Goal: Find specific page/section

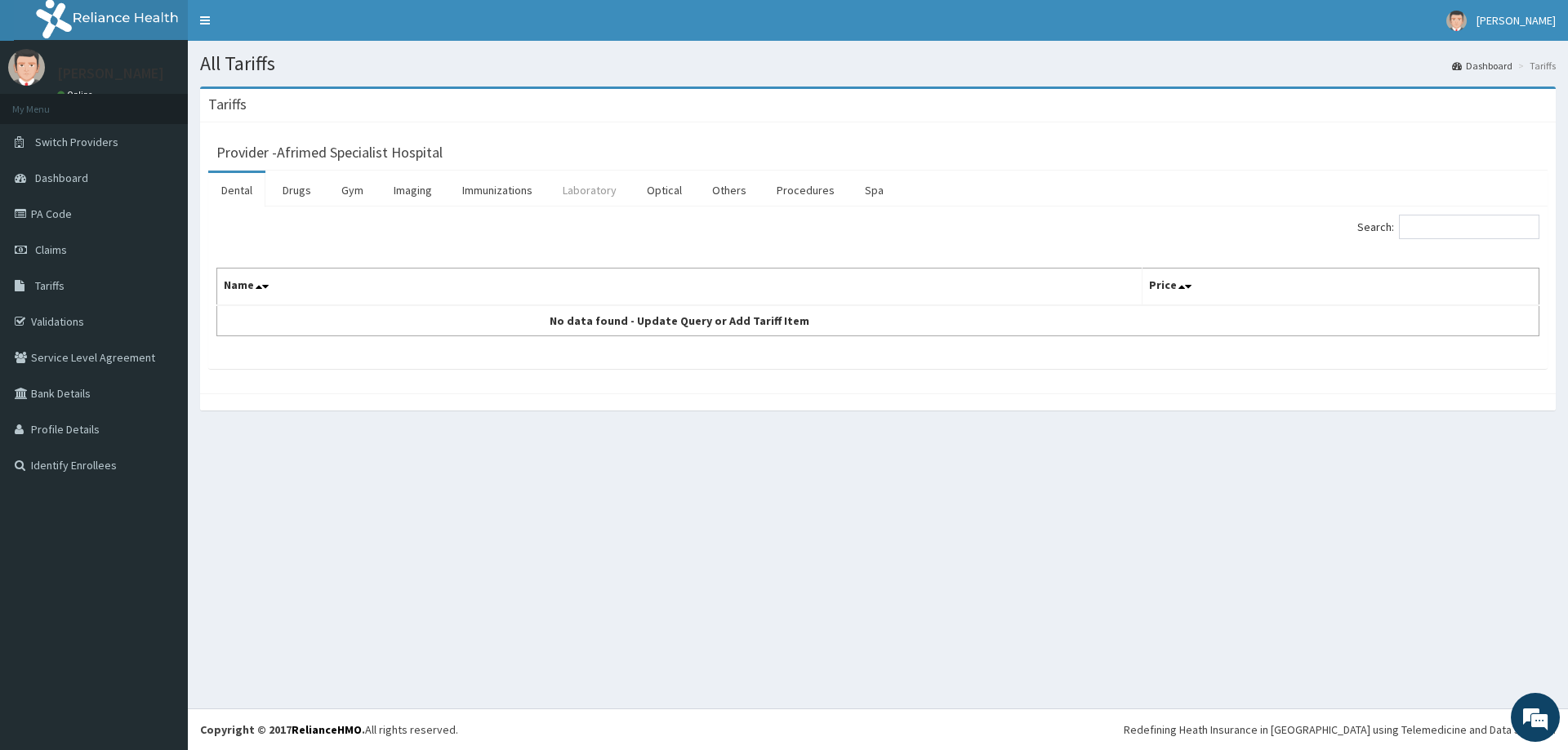
click at [576, 190] on link "Laboratory" at bounding box center [589, 190] width 80 height 35
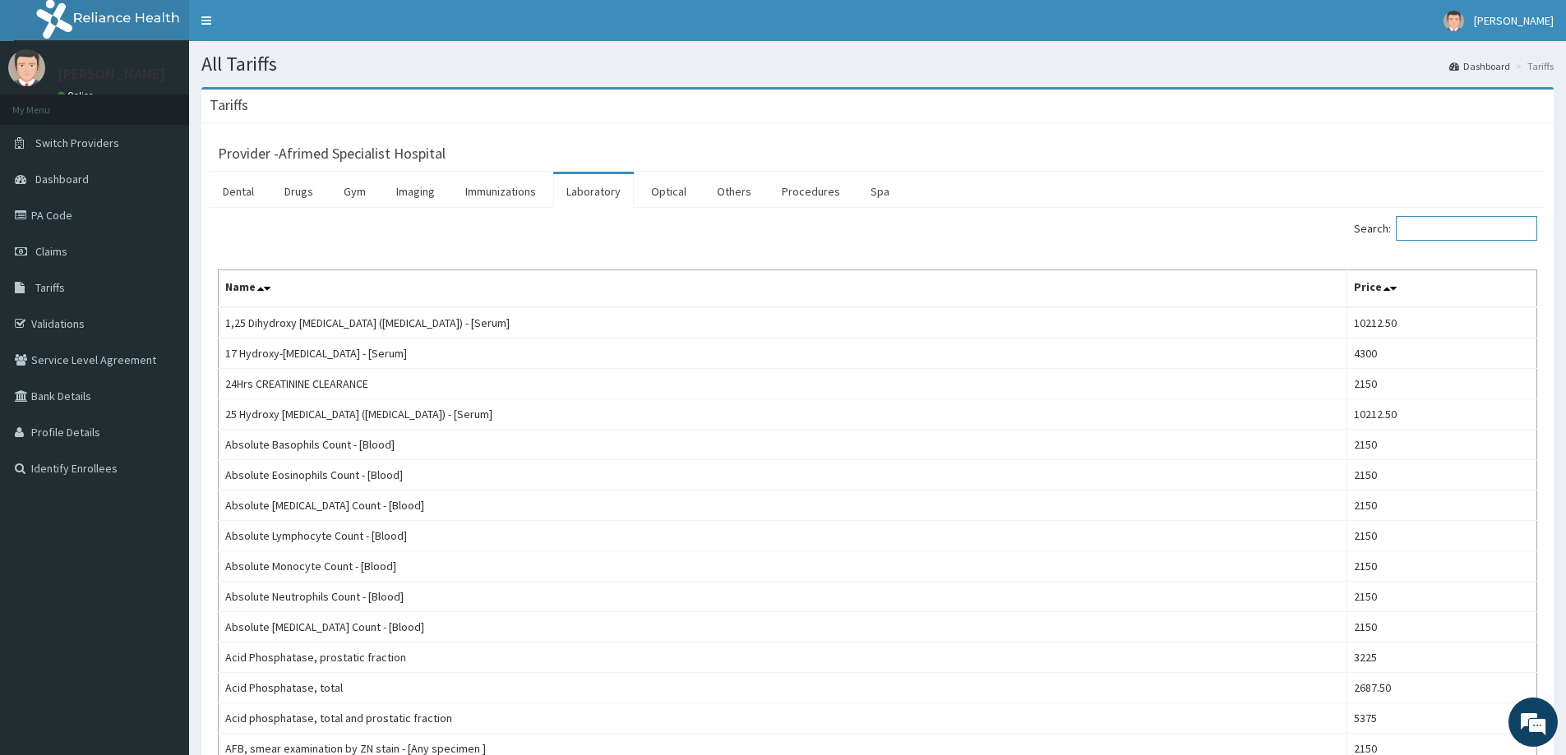
click at [1425, 225] on input "Search:" at bounding box center [1466, 228] width 141 height 25
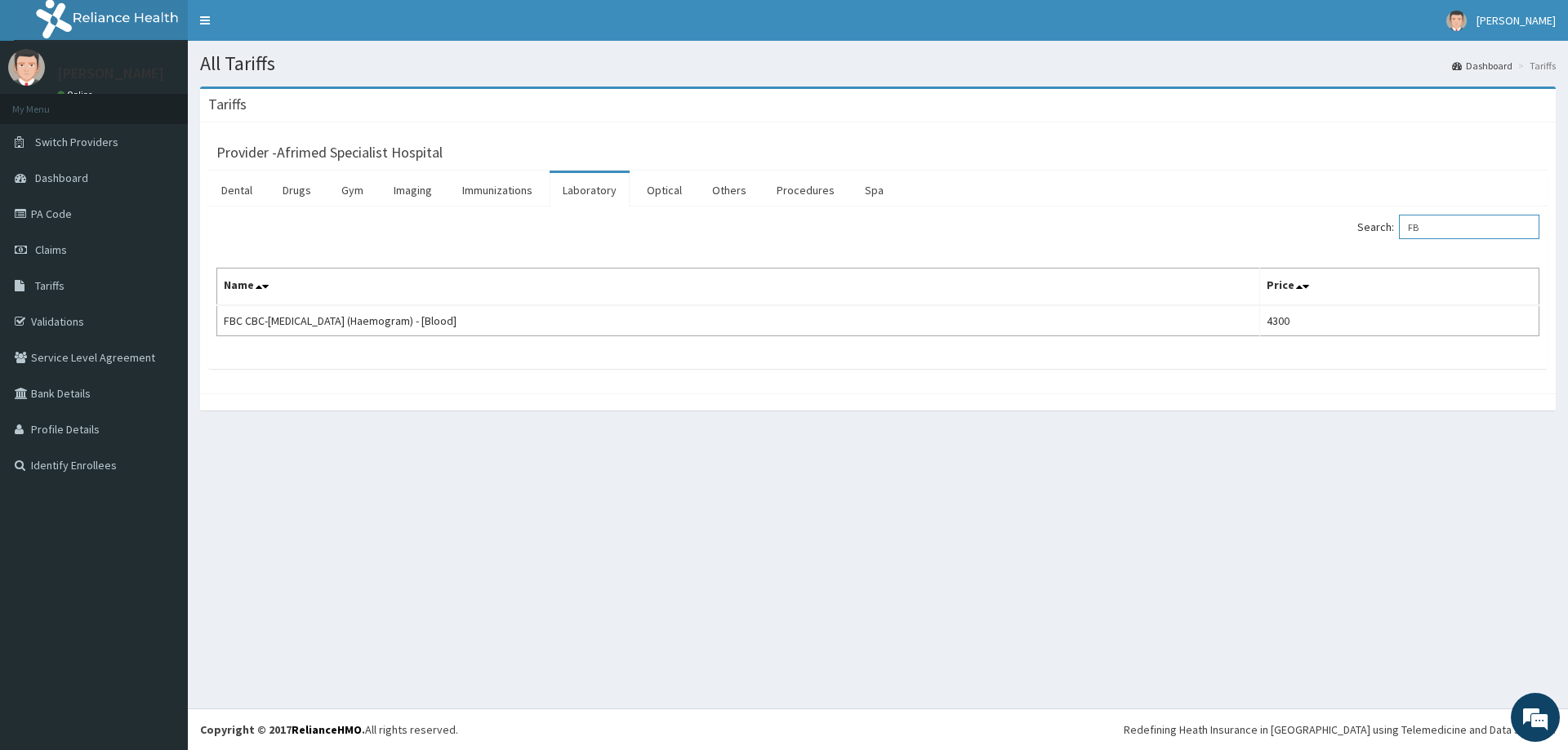
type input "F"
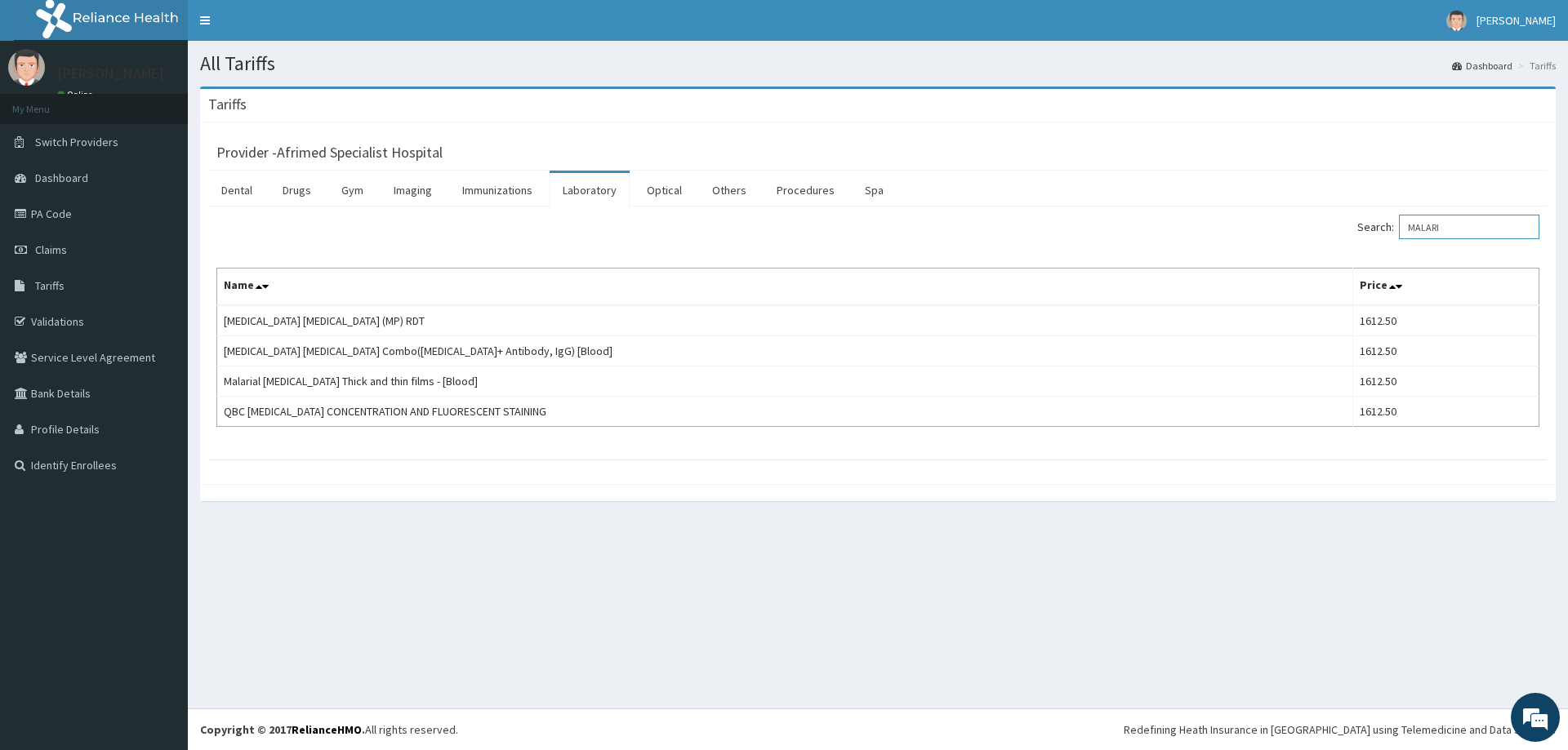
type input "MALARI"
click at [57, 212] on link "PA Code" at bounding box center [93, 214] width 188 height 36
